Goal: Register for event/course

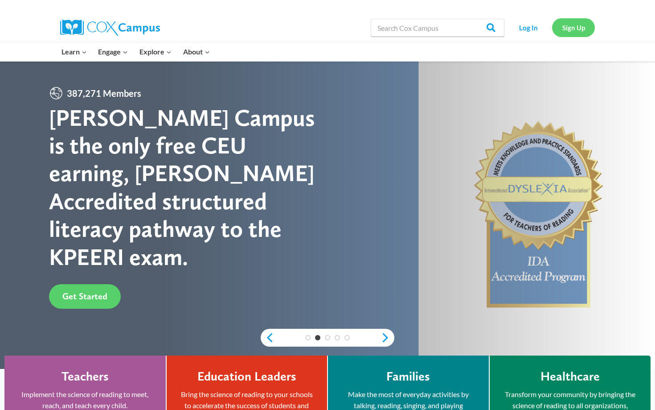
click at [568, 30] on link "Sign Up" at bounding box center [573, 27] width 43 height 18
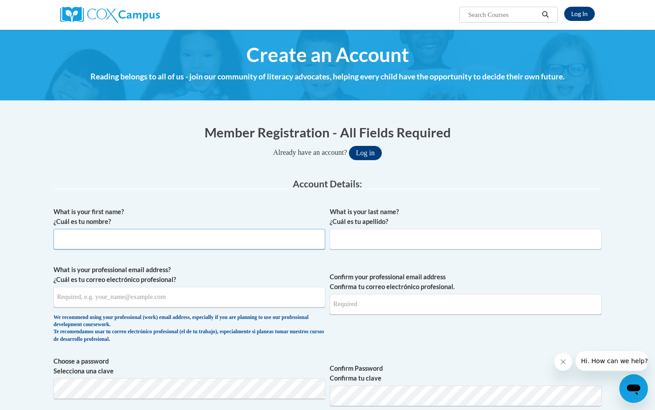
click at [286, 245] on input "What is your first name? ¿Cuál es tu nombre?" at bounding box center [189, 239] width 272 height 21
type input "Terrance"
type input "Evans"
click at [211, 303] on input "What is your professional email address? ¿Cuál es tu correo electrónico profesi…" at bounding box center [189, 297] width 272 height 21
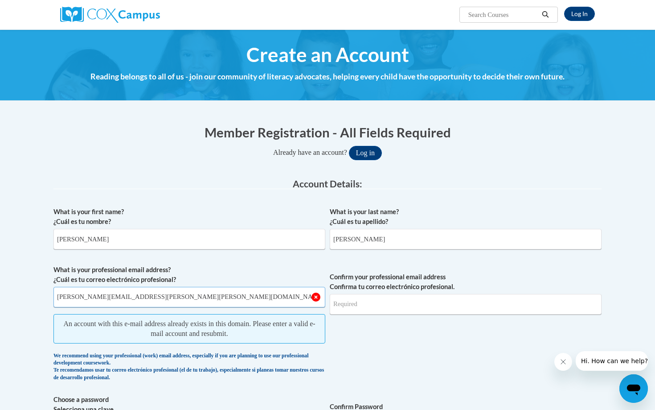
type input "terrance.evans@morehouse.edu"
click at [366, 312] on input "Confirm your professional email address Confirma tu correo electrónico profesio…" at bounding box center [466, 304] width 272 height 21
click at [237, 304] on input "[PERSON_NAME][EMAIL_ADDRESS][PERSON_NAME][PERSON_NAME][DOMAIN_NAME]" at bounding box center [189, 297] width 272 height 21
click at [237, 304] on input "terrance.evans@morehouse.edu" at bounding box center [189, 297] width 272 height 21
click at [237, 304] on input "[PERSON_NAME][EMAIL_ADDRESS][PERSON_NAME][PERSON_NAME][DOMAIN_NAME]" at bounding box center [189, 297] width 272 height 21
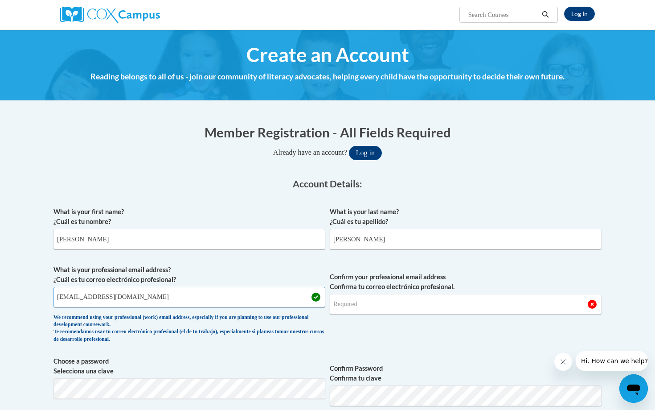
type input "terranceevans346@gmail.com"
click at [360, 304] on input "Confirm your professional email address Confirma tu correo electrónico profesio…" at bounding box center [466, 304] width 272 height 21
click at [251, 214] on label "What is your first name? ¿Cuál es tu nombre?" at bounding box center [189, 217] width 272 height 20
click at [251, 229] on input "Terrance" at bounding box center [189, 239] width 272 height 21
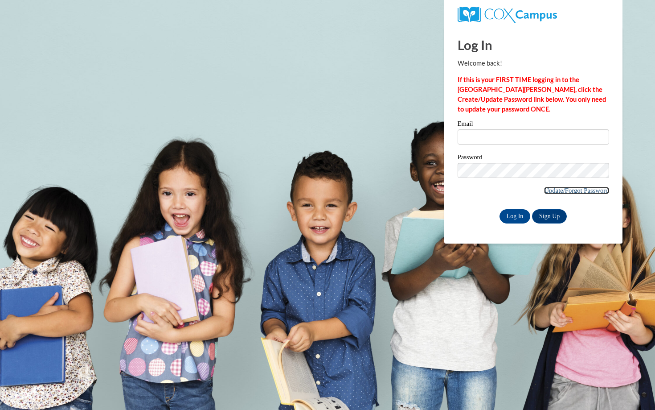
click at [559, 190] on link "Update/Forgot Password" at bounding box center [576, 190] width 65 height 7
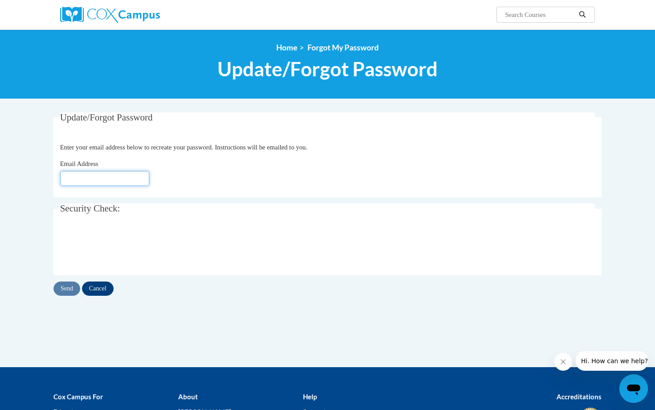
click at [95, 177] on input "Email Address" at bounding box center [104, 178] width 89 height 15
type input "terrance.evans@morehouse.edu"
click at [65, 284] on input "Send" at bounding box center [66, 288] width 27 height 14
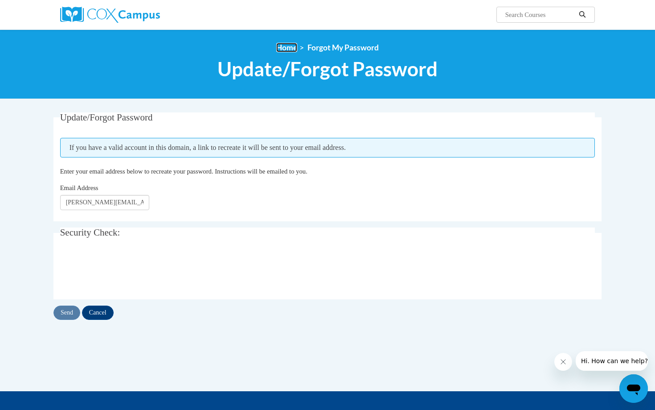
click at [292, 50] on link "Home" at bounding box center [286, 47] width 21 height 9
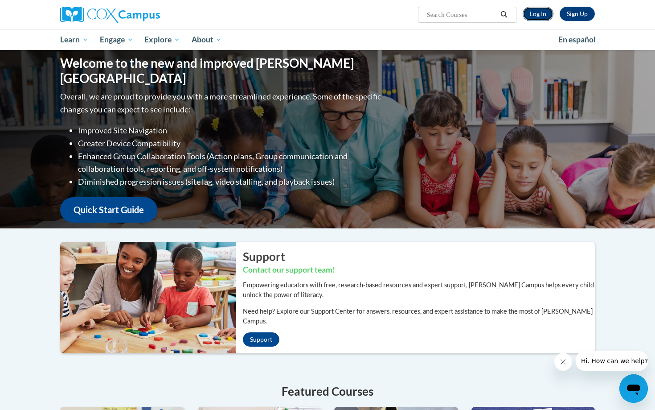
click at [537, 15] on link "Log In" at bounding box center [538, 14] width 31 height 14
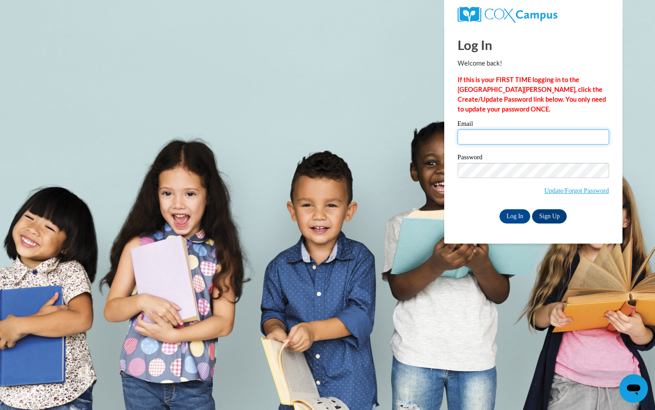
click at [501, 139] on input "Email" at bounding box center [534, 136] width 152 height 15
type input "terrance.evans@morehouse.edu"
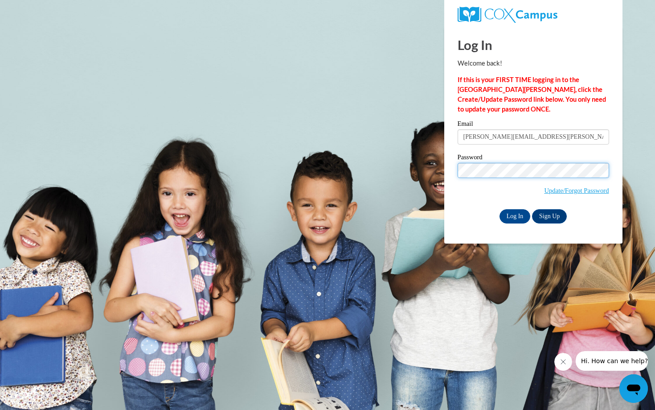
click at [500, 209] on input "Log In" at bounding box center [515, 216] width 31 height 14
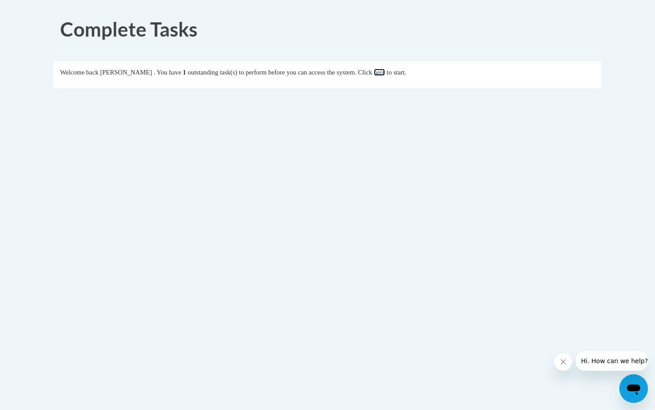
click at [385, 74] on link "here" at bounding box center [379, 72] width 11 height 7
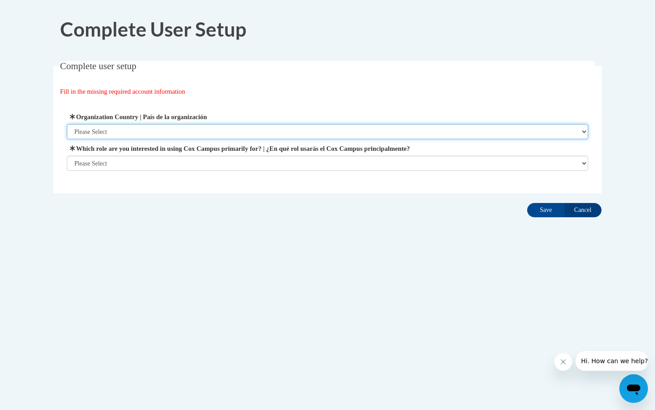
click at [298, 132] on select "Please Select [GEOGRAPHIC_DATA] | [GEOGRAPHIC_DATA] Outside of [GEOGRAPHIC_DATA…" at bounding box center [328, 131] width 522 height 15
select select "ad49bcad-a171-4b2e-b99c-48b446064914"
click at [67, 124] on select "Please Select United States | Estados Unidos Outside of the United States | Fue…" at bounding box center [328, 131] width 522 height 15
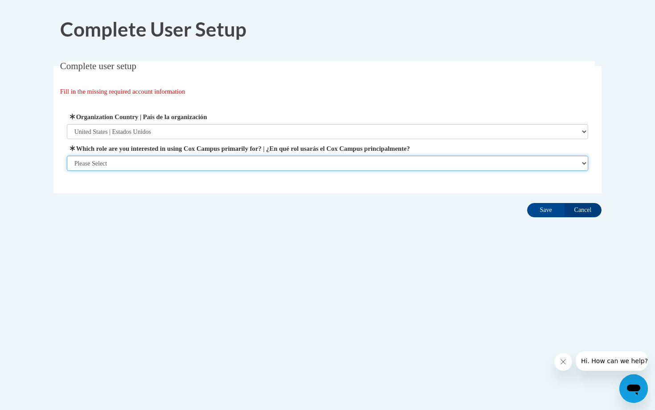
click at [276, 165] on select "Please Select College/University | Colegio/Universidad Community/Nonprofit Part…" at bounding box center [328, 163] width 522 height 15
select select "5a18ea06-2b54-4451-96f2-d152daf9eac5"
click at [67, 171] on select "Please Select College/University | Colegio/Universidad Community/Nonprofit Part…" at bounding box center [328, 163] width 522 height 15
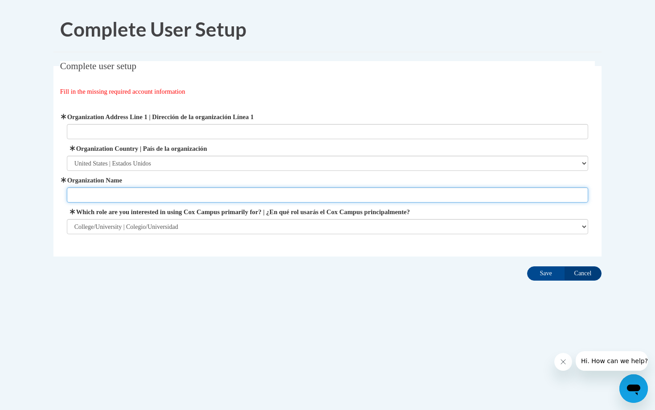
click at [320, 192] on input "Organization Name" at bounding box center [328, 194] width 522 height 15
type input "Morehouse"
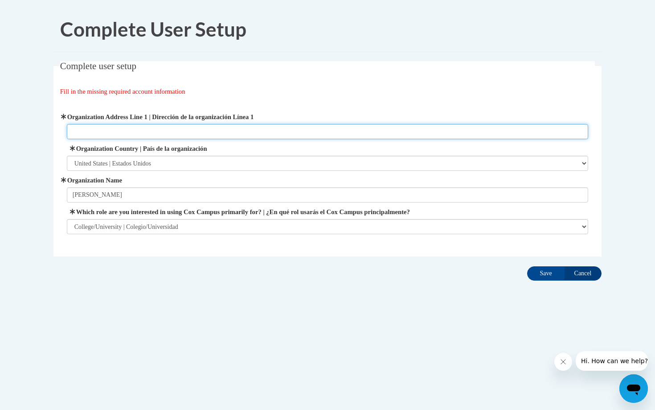
click at [426, 138] on input "Organization Address Line 1 | Dirección de la organización Línea 1" at bounding box center [328, 131] width 522 height 15
type input "830 Westview Dr"
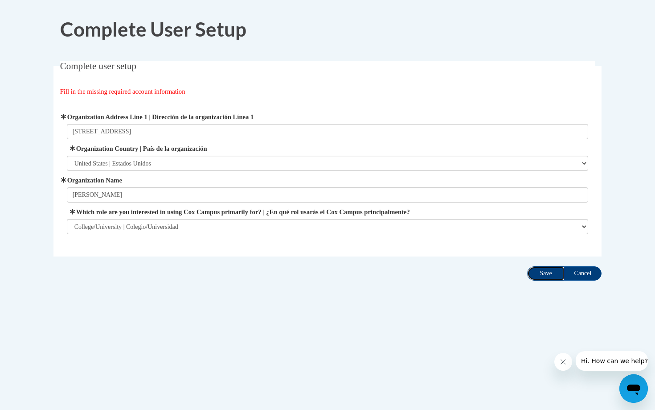
click at [547, 272] on input "Save" at bounding box center [545, 273] width 37 height 14
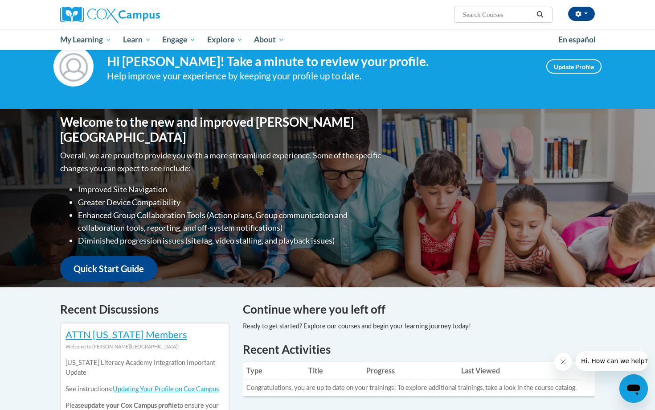
scroll to position [32, 0]
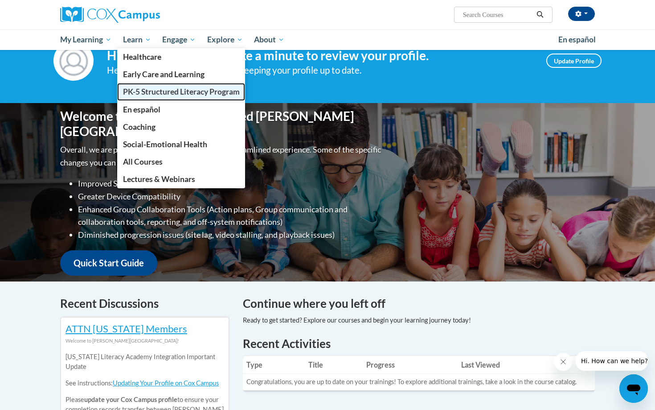
click at [147, 88] on span "PK-5 Structured Literacy Program" at bounding box center [181, 91] width 117 height 9
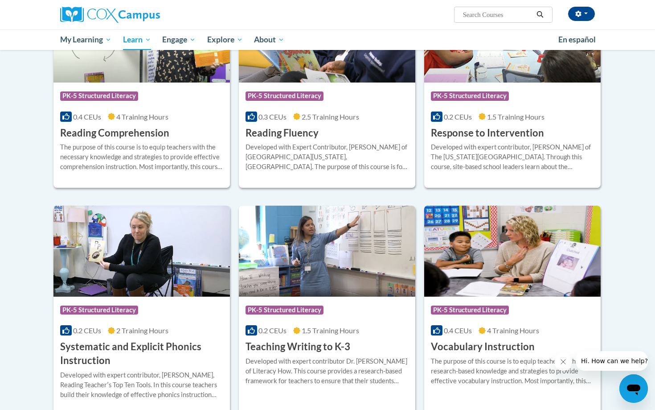
scroll to position [809, 0]
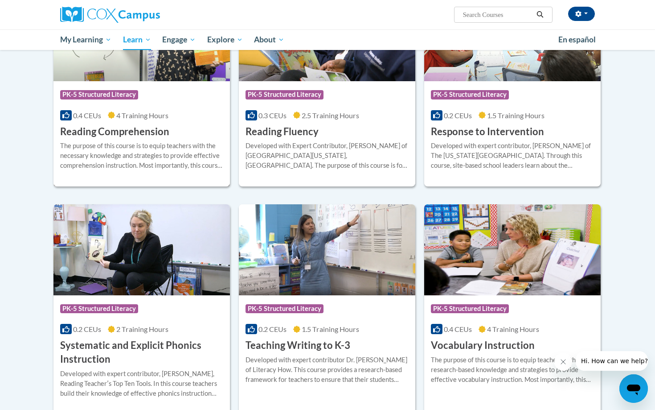
click at [127, 122] on div "Course Category: PK-5 Structured Literacy 0.4 CEUs 4 Training Hours COURSE Read…" at bounding box center [141, 109] width 177 height 57
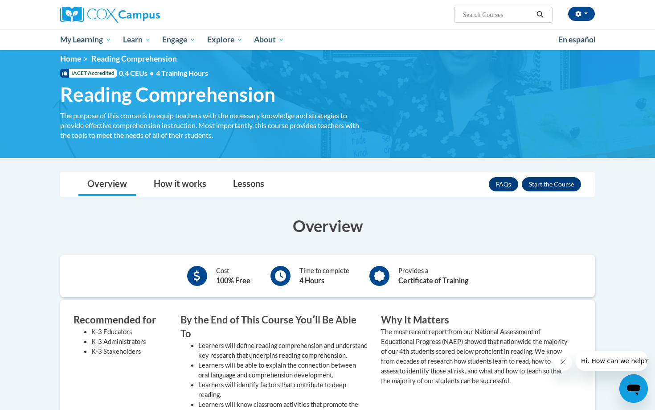
scroll to position [17, 0]
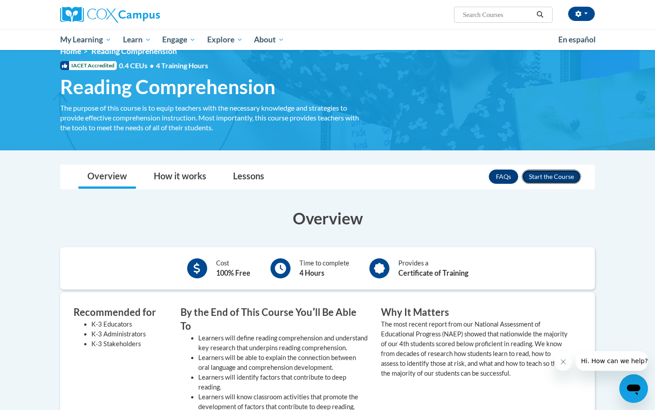
click at [561, 180] on button "Enroll" at bounding box center [551, 176] width 59 height 14
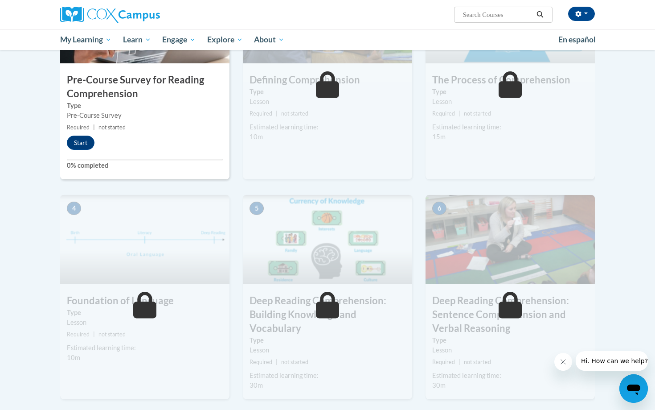
scroll to position [107, 0]
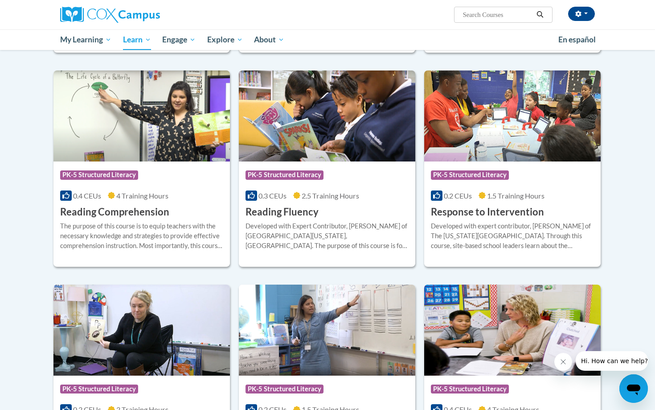
scroll to position [728, 0]
